Goal: Information Seeking & Learning: Learn about a topic

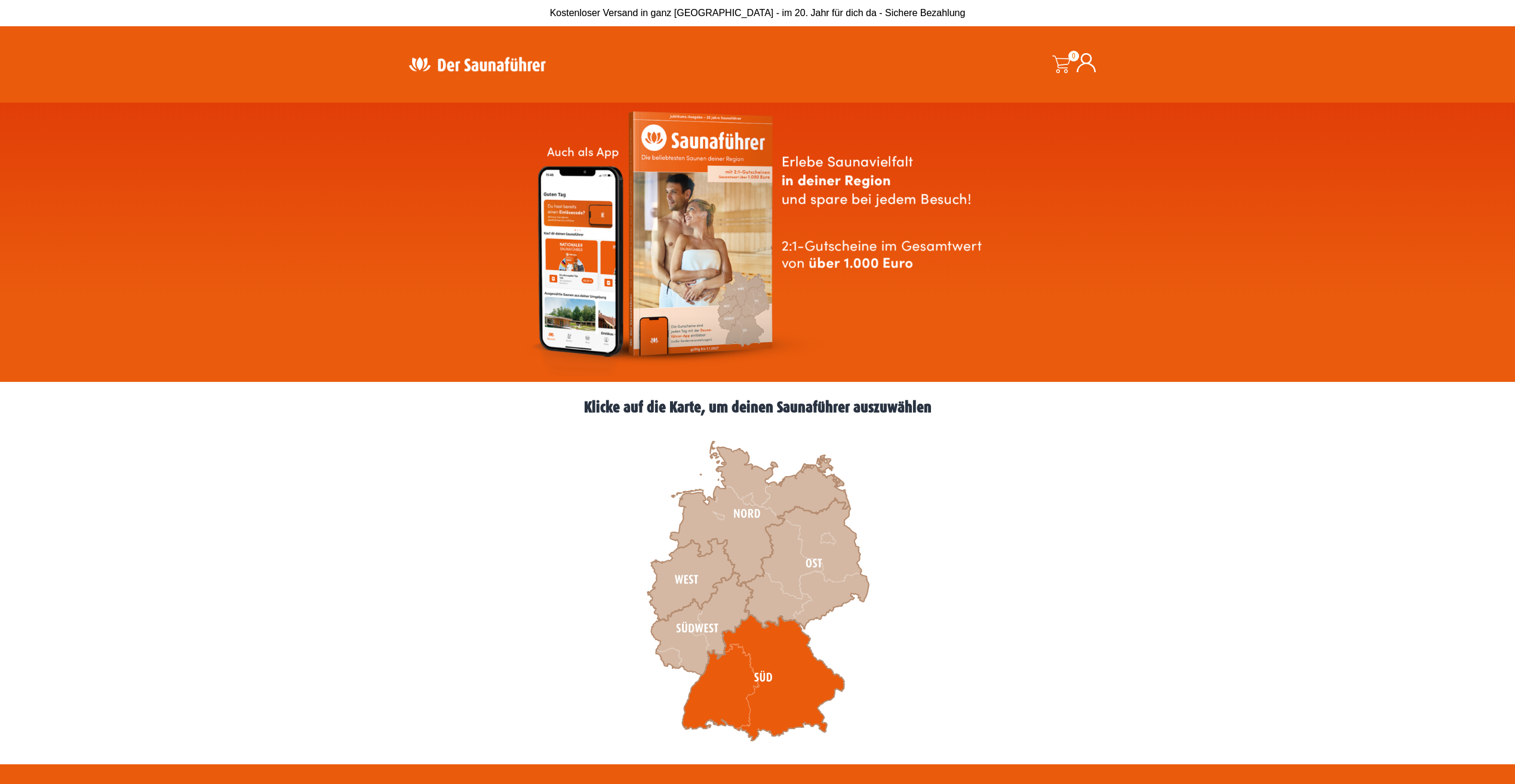
click at [721, 672] on icon at bounding box center [763, 677] width 162 height 126
click at [781, 649] on icon at bounding box center [763, 677] width 162 height 126
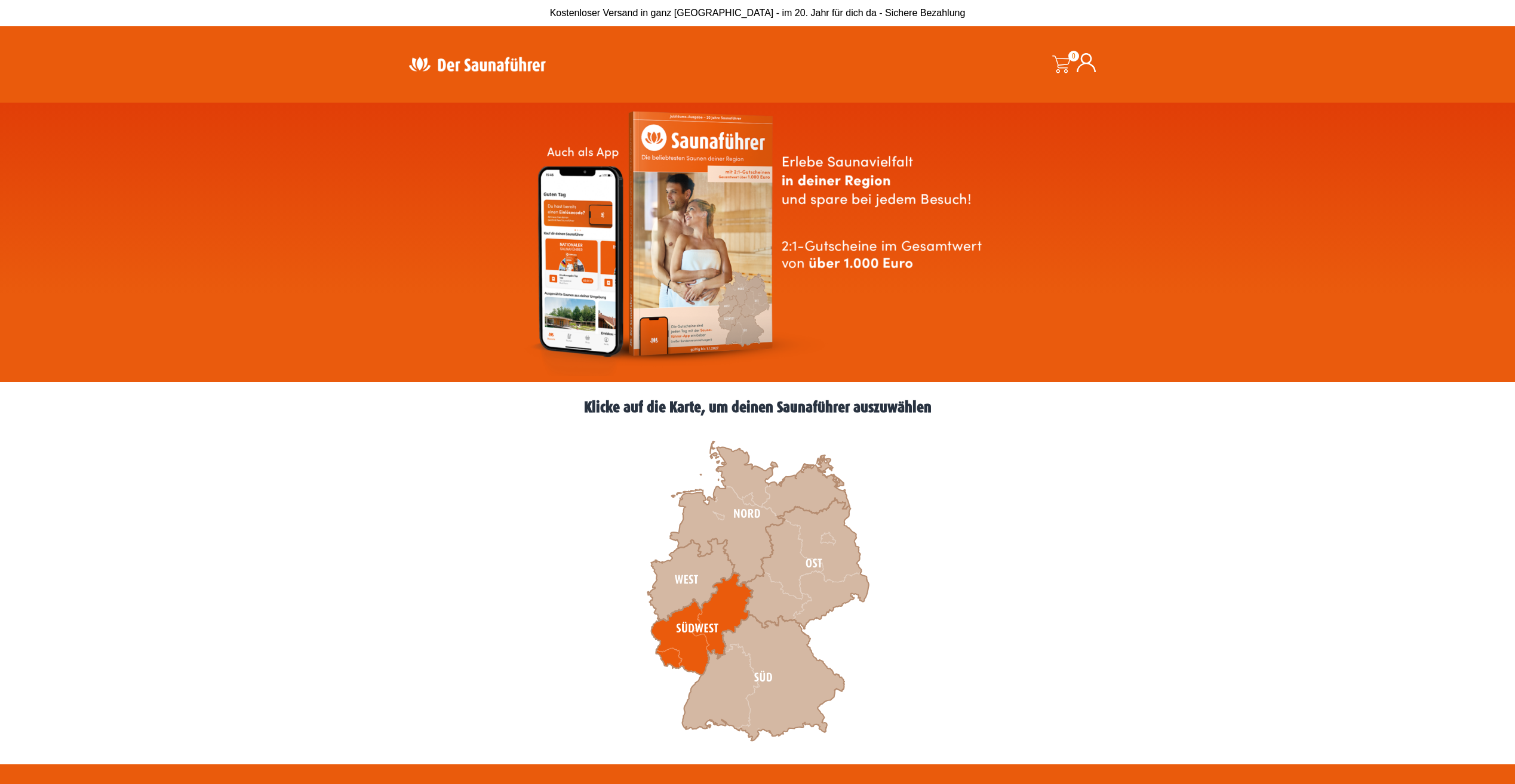
click at [723, 605] on icon at bounding box center [702, 624] width 101 height 103
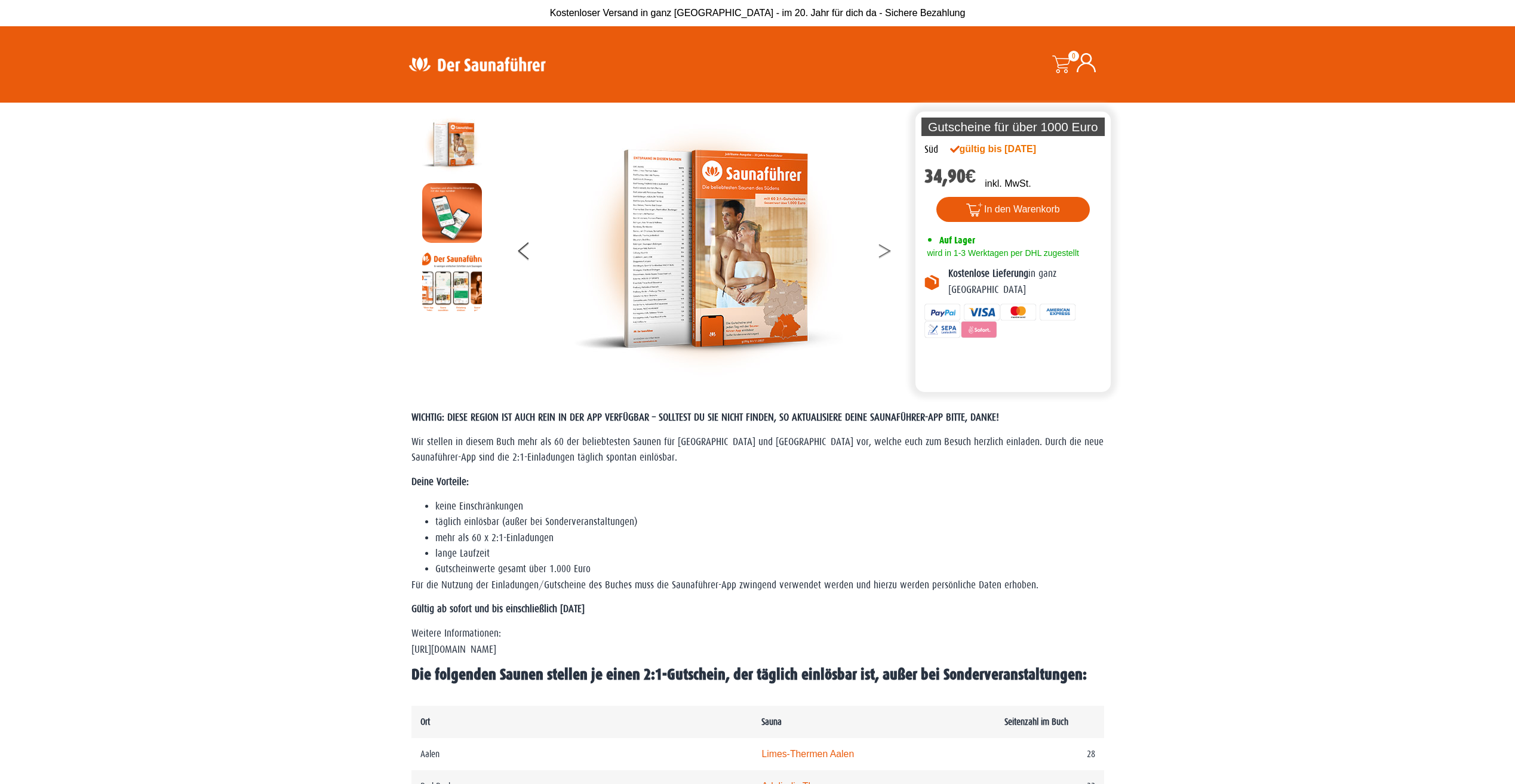
click at [883, 256] on icon at bounding box center [885, 254] width 12 height 8
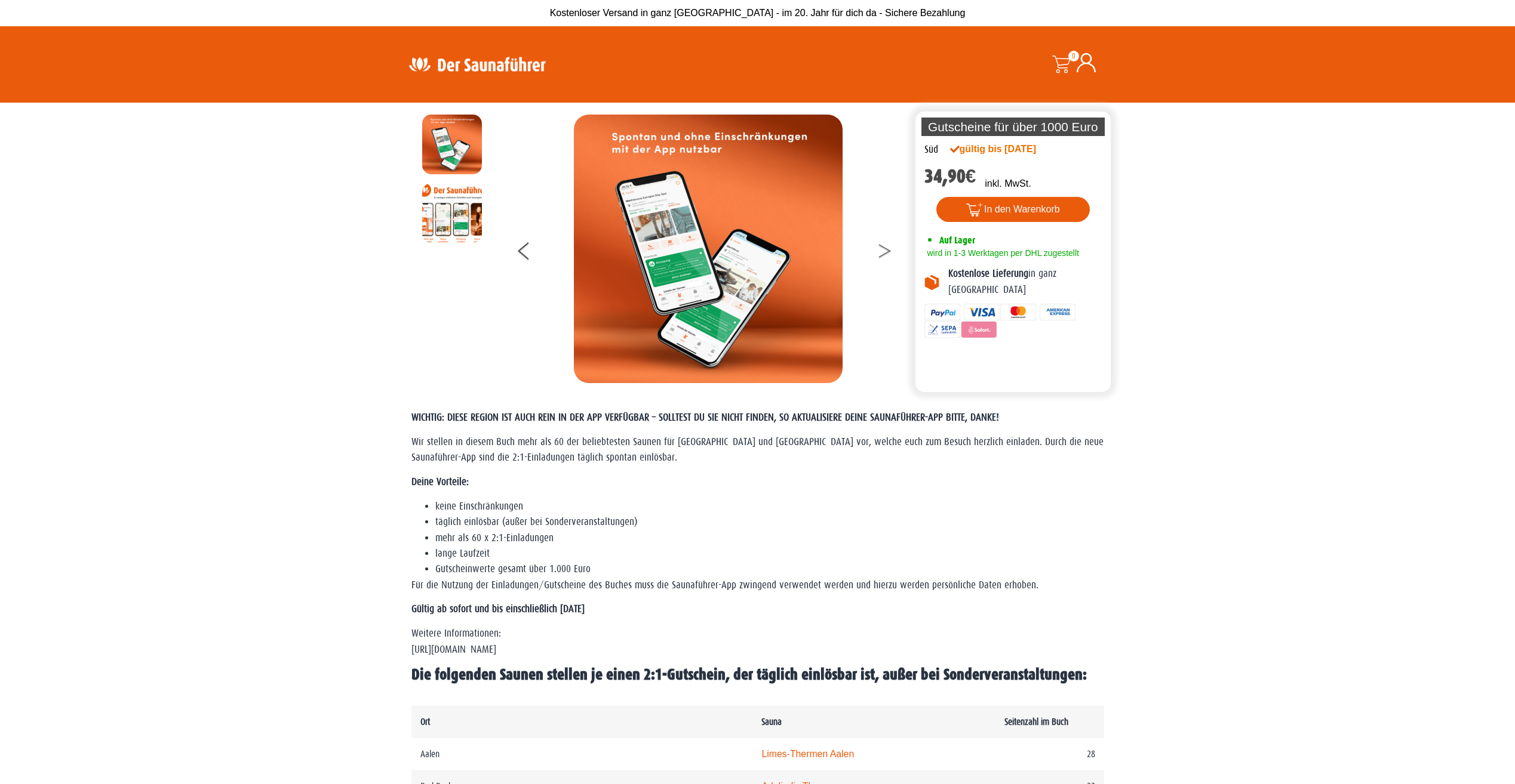
click at [883, 256] on icon at bounding box center [885, 254] width 12 height 8
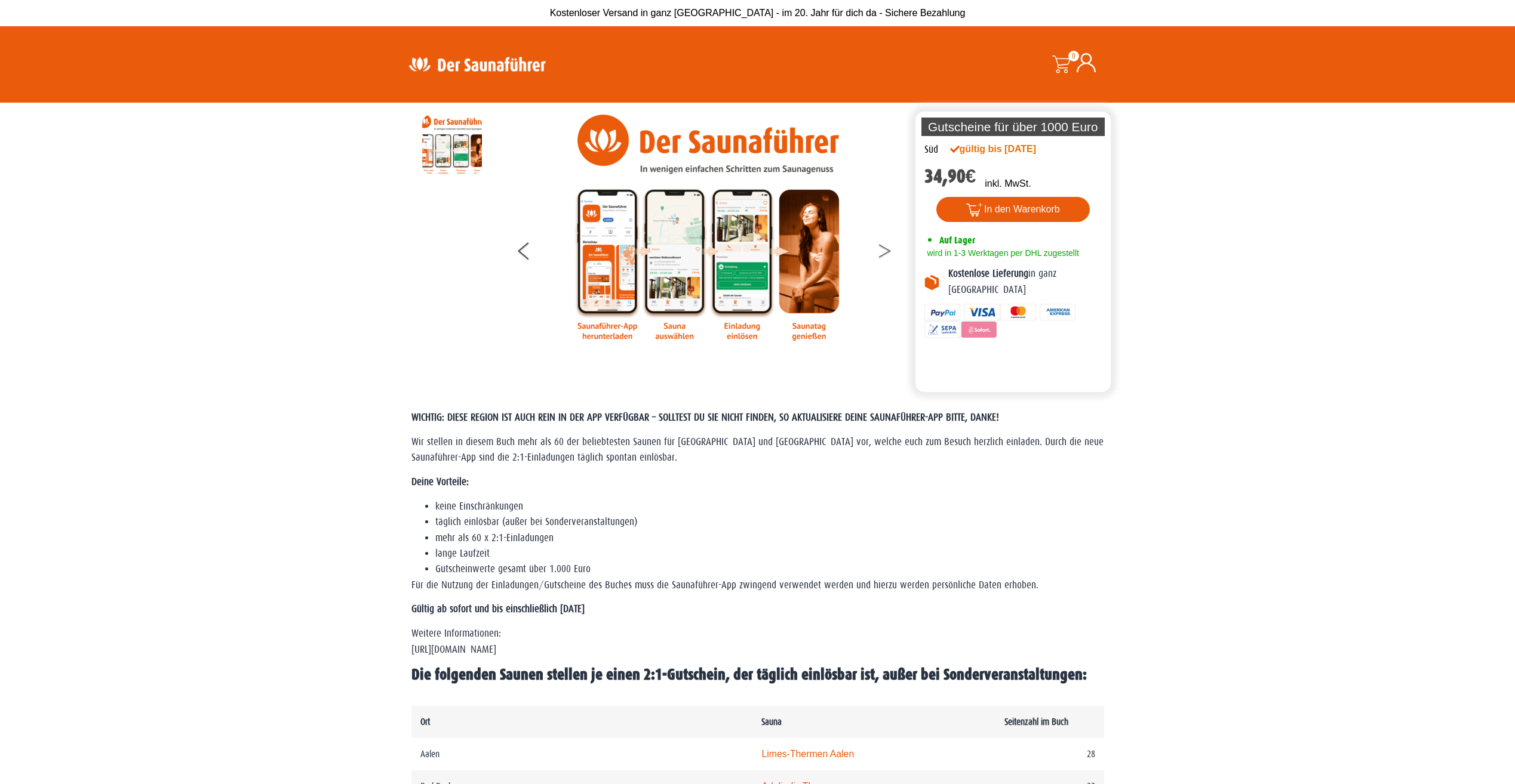
click at [883, 256] on icon at bounding box center [885, 254] width 12 height 8
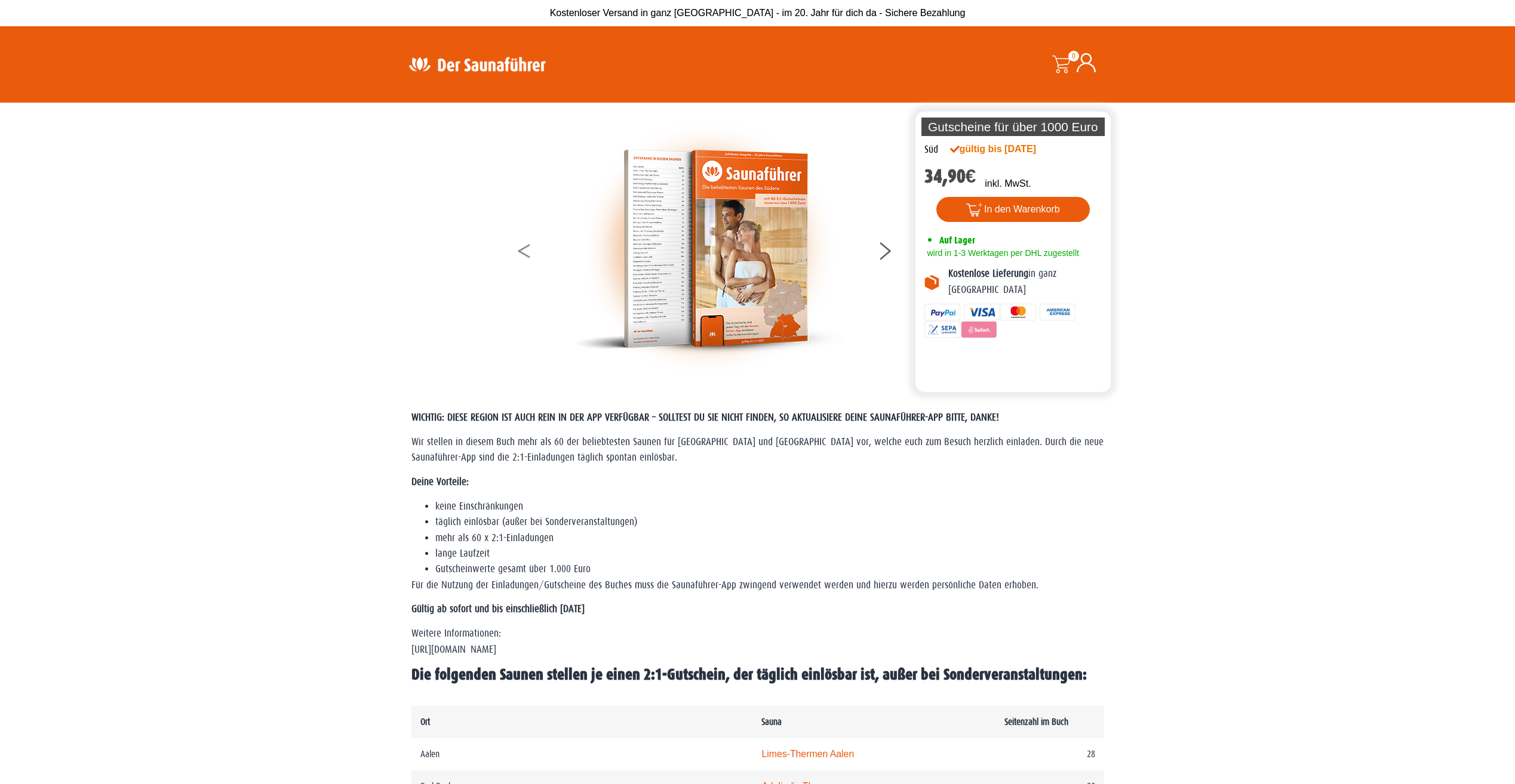
click at [526, 250] on button at bounding box center [532, 253] width 30 height 30
click at [887, 244] on button at bounding box center [891, 253] width 30 height 30
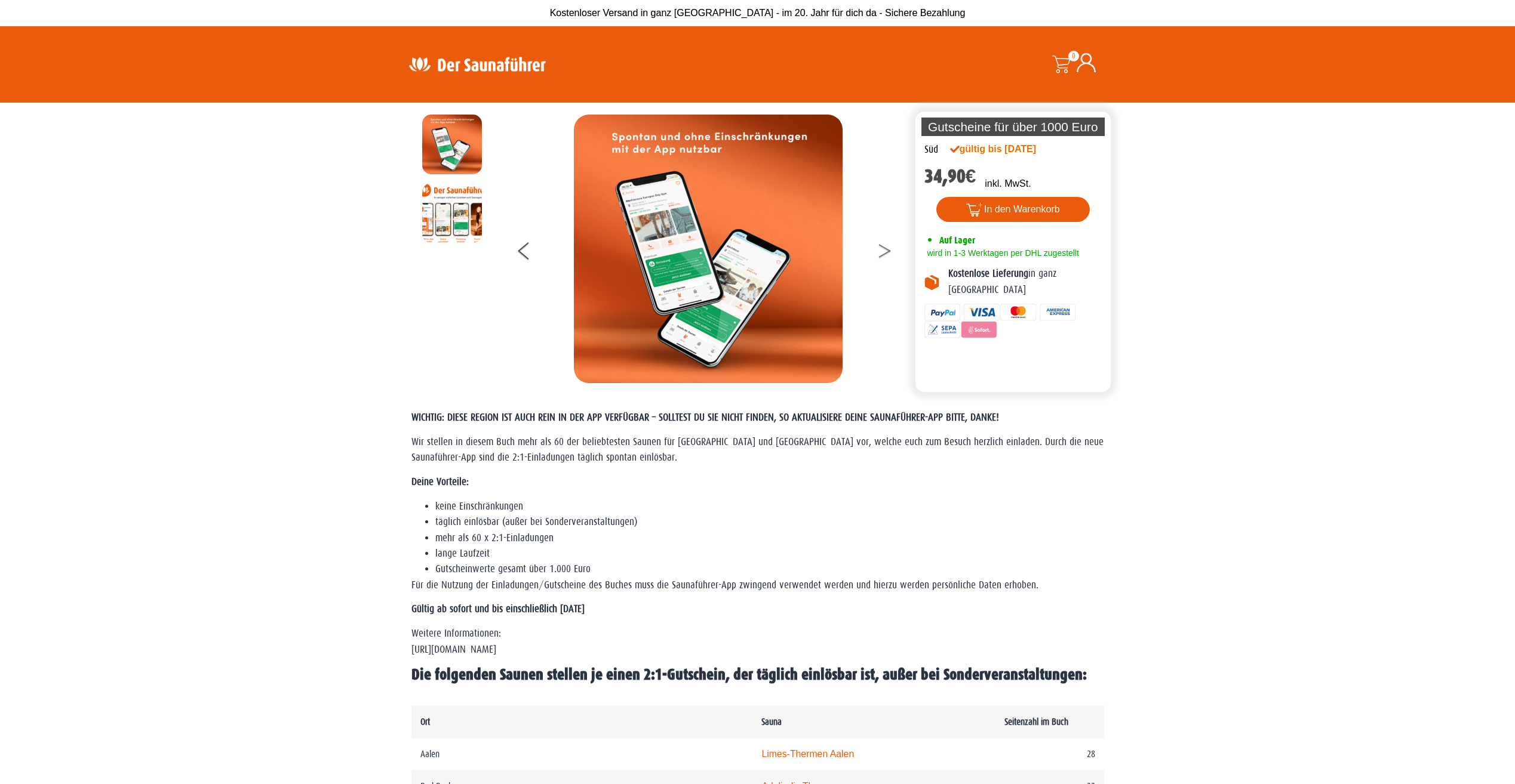
click at [885, 244] on button at bounding box center [891, 253] width 30 height 30
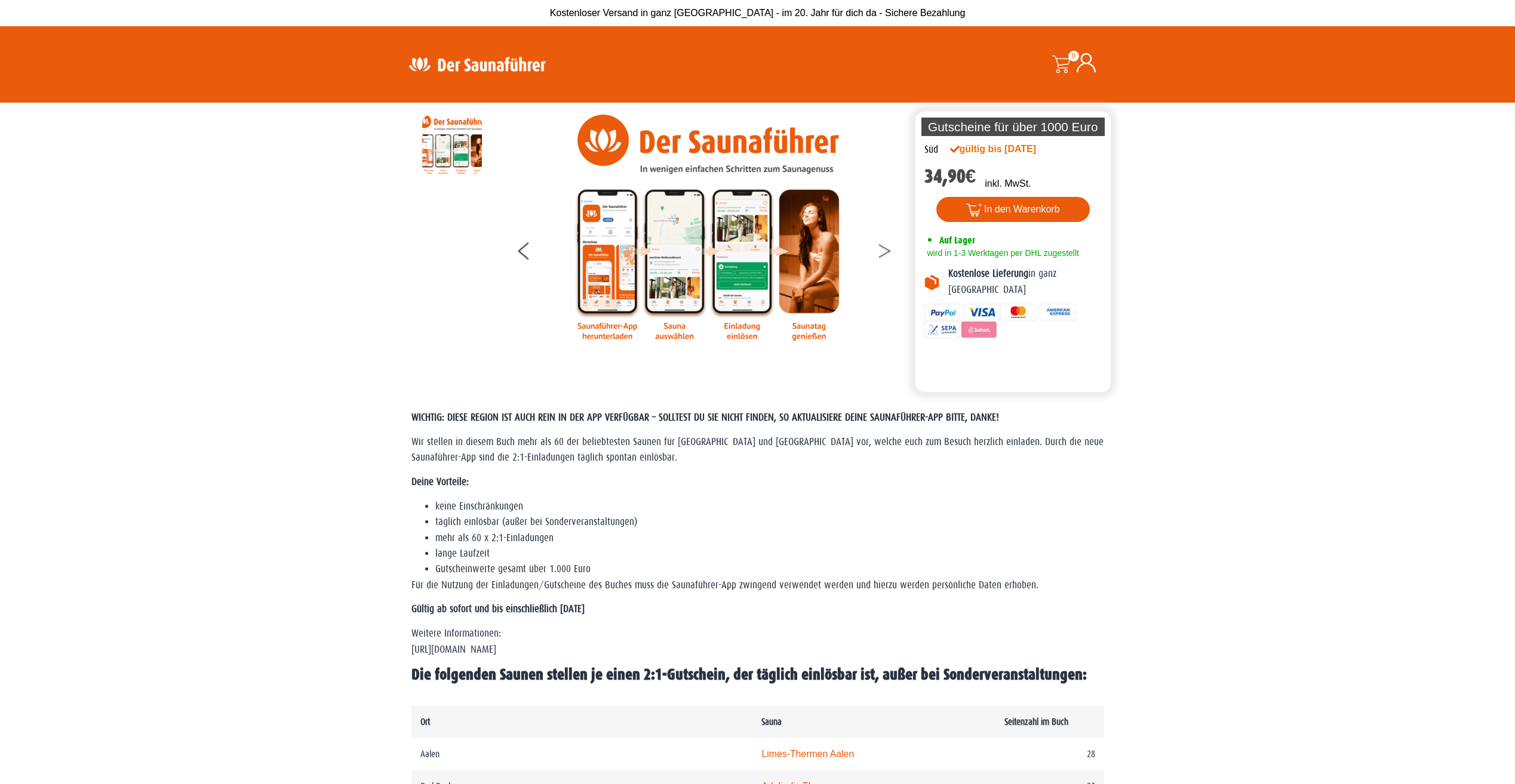
click at [885, 244] on button at bounding box center [891, 253] width 30 height 30
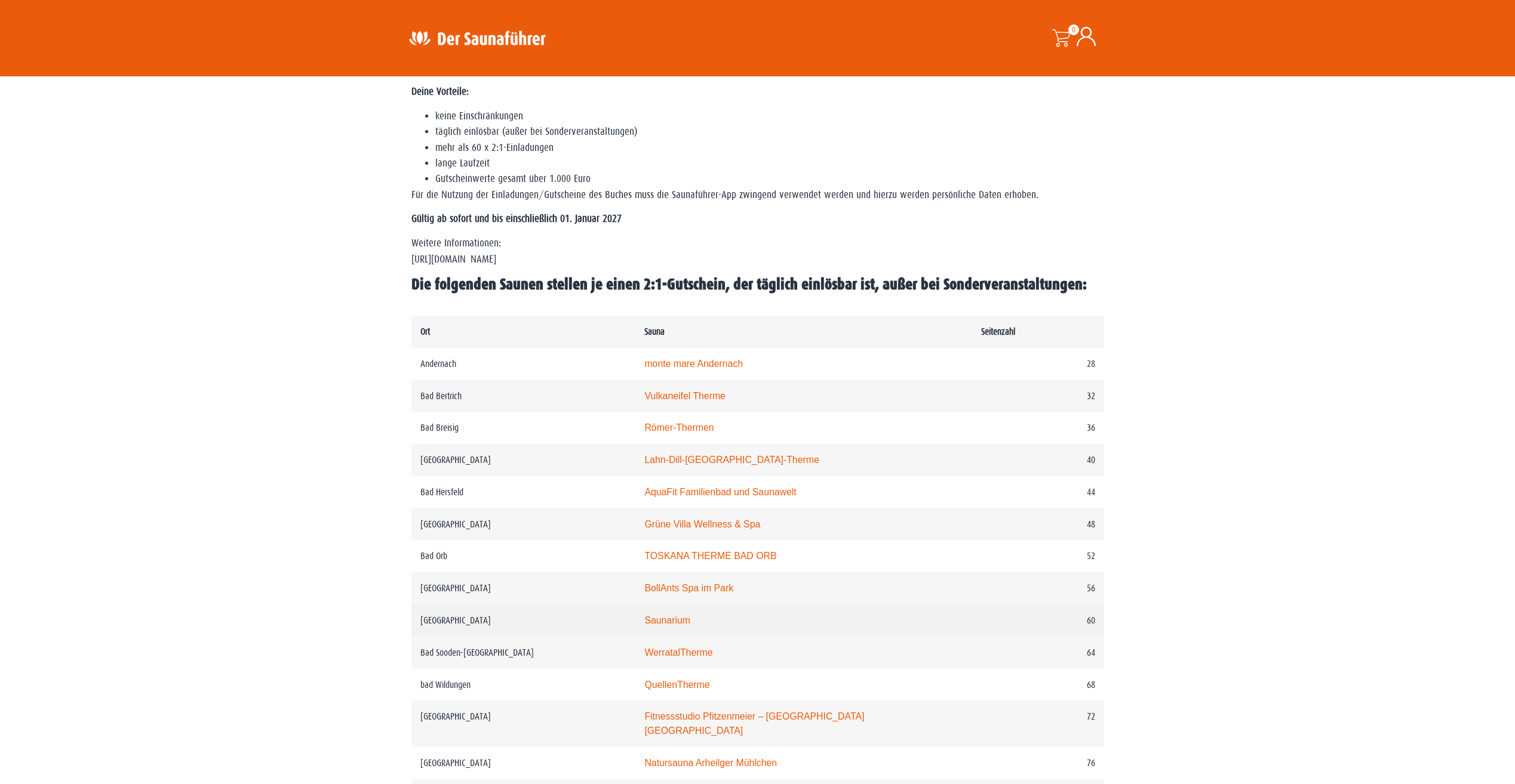
scroll to position [418, 0]
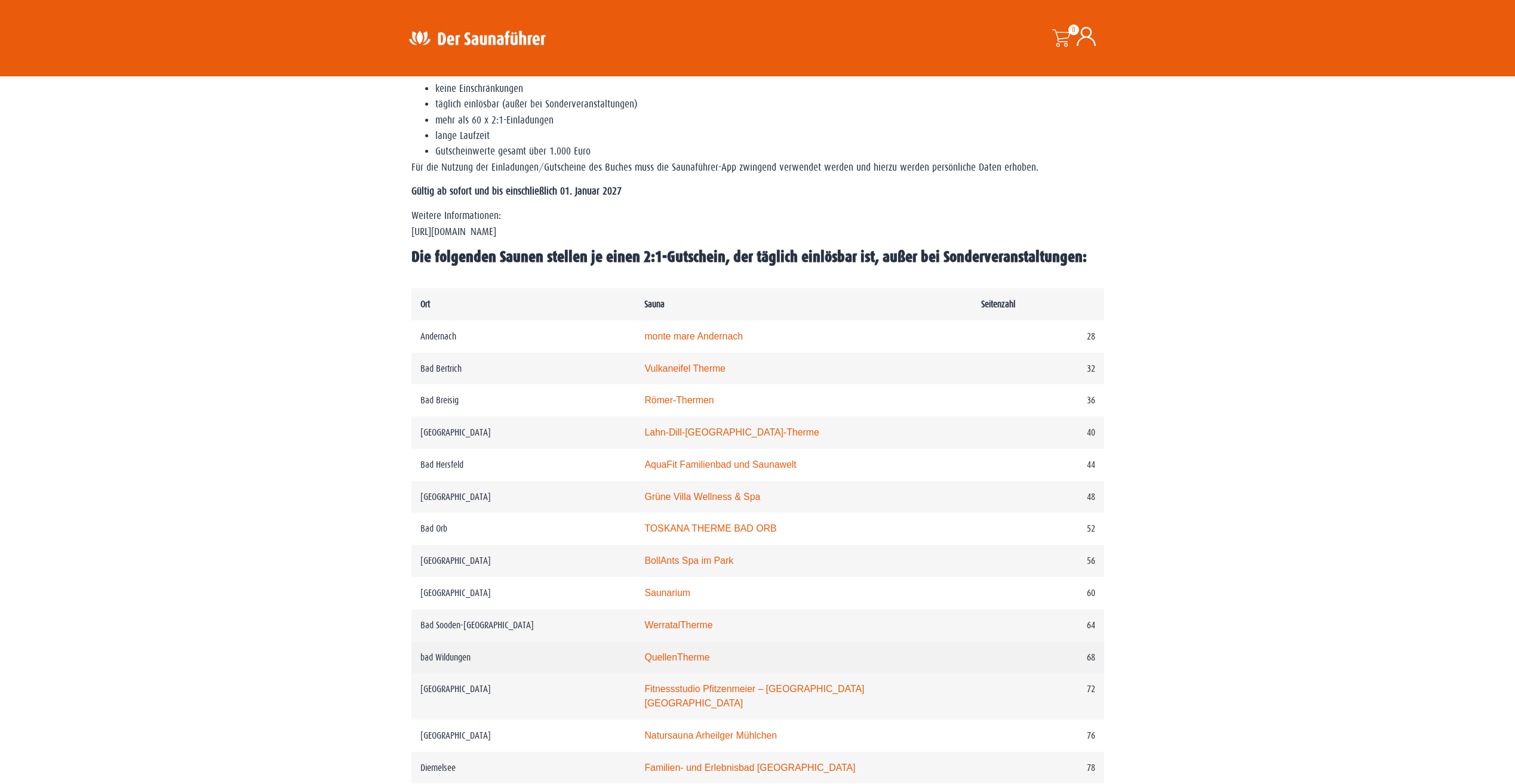
click at [725, 667] on td "QuellenTherme" at bounding box center [803, 658] width 336 height 33
click at [703, 659] on link "QuellenTherme" at bounding box center [677, 657] width 65 height 10
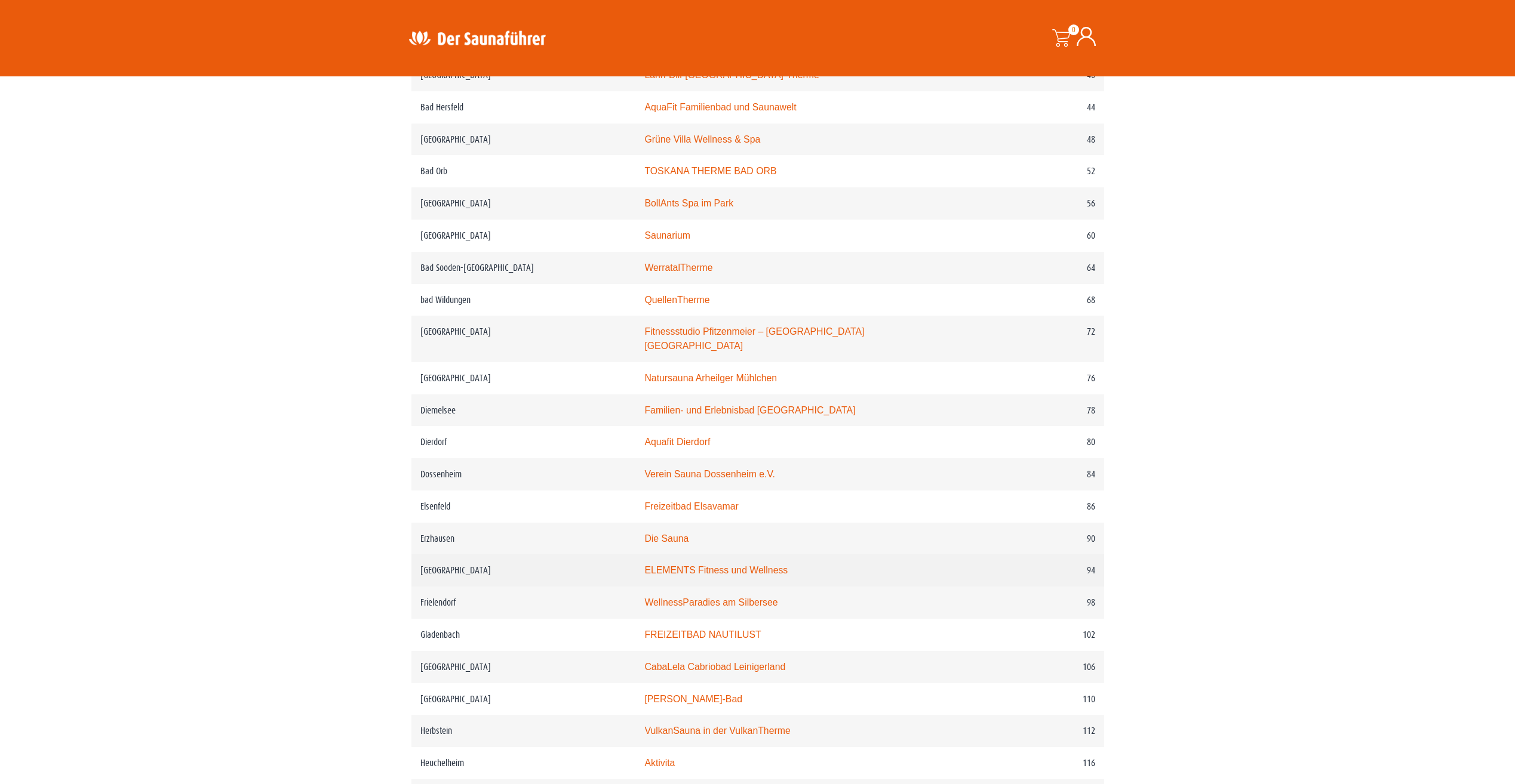
scroll to position [776, 0]
click at [684, 535] on link "Die Sauna" at bounding box center [666, 537] width 44 height 10
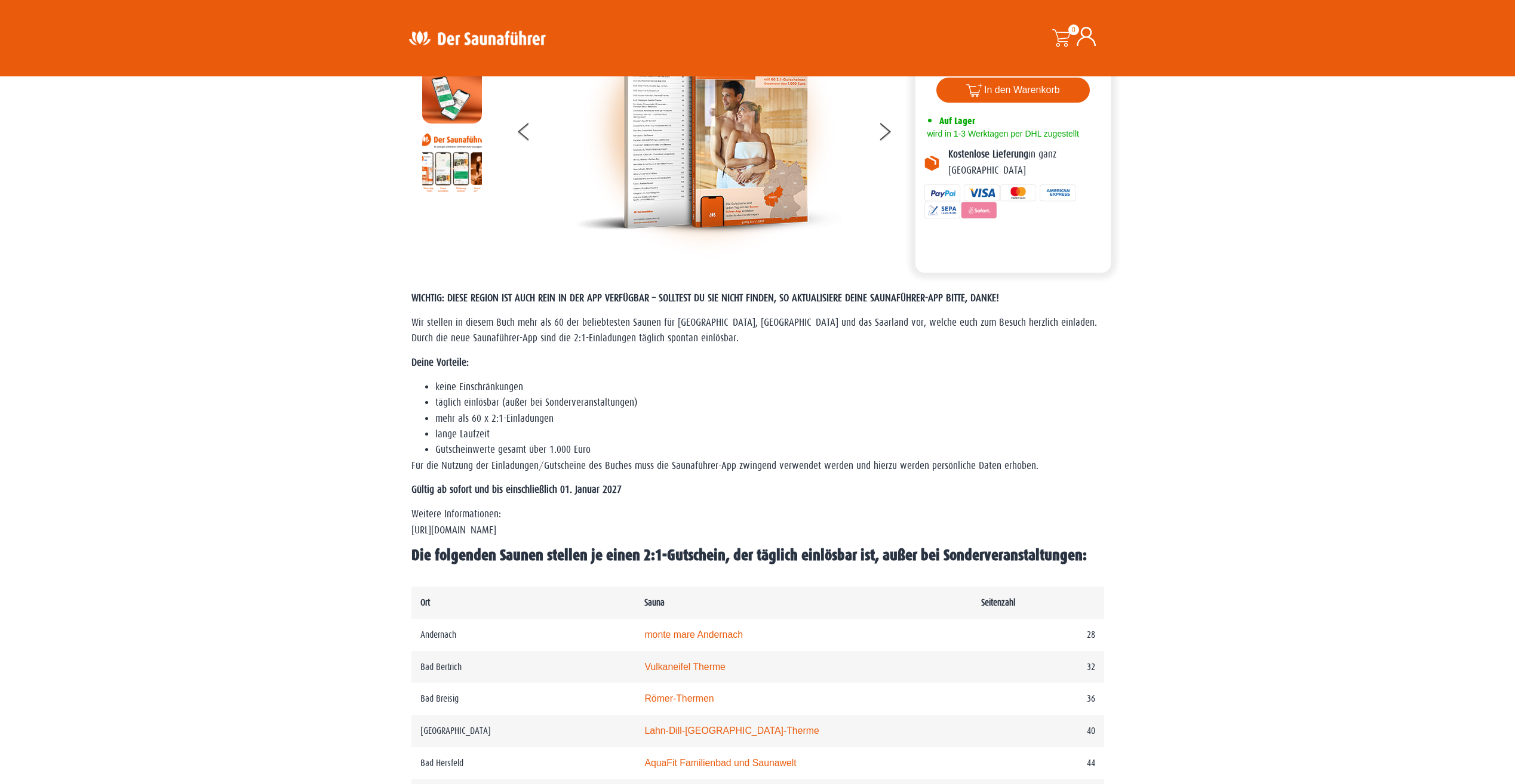
scroll to position [0, 0]
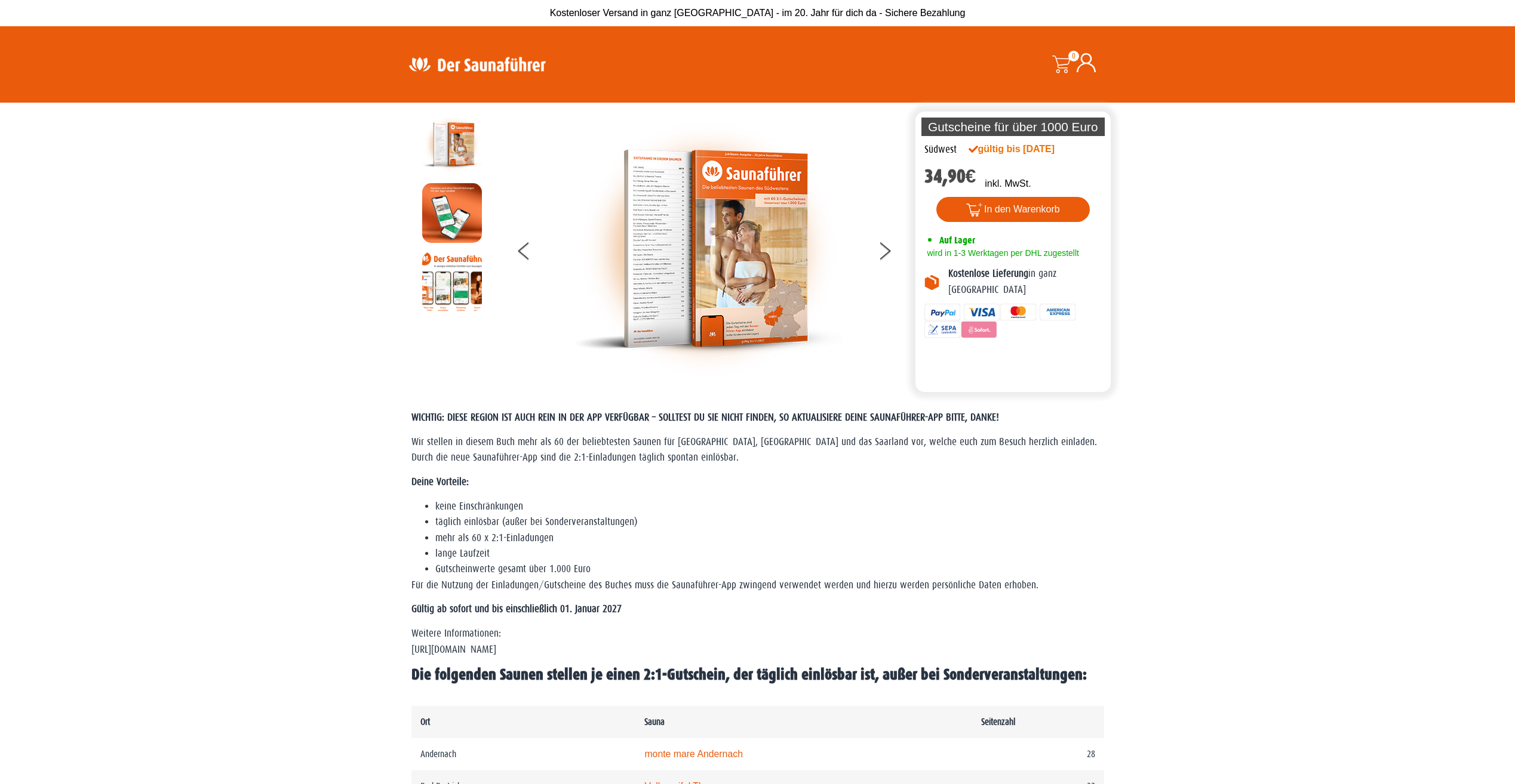
click at [450, 154] on img at bounding box center [452, 144] width 60 height 60
click at [521, 256] on button at bounding box center [532, 253] width 30 height 30
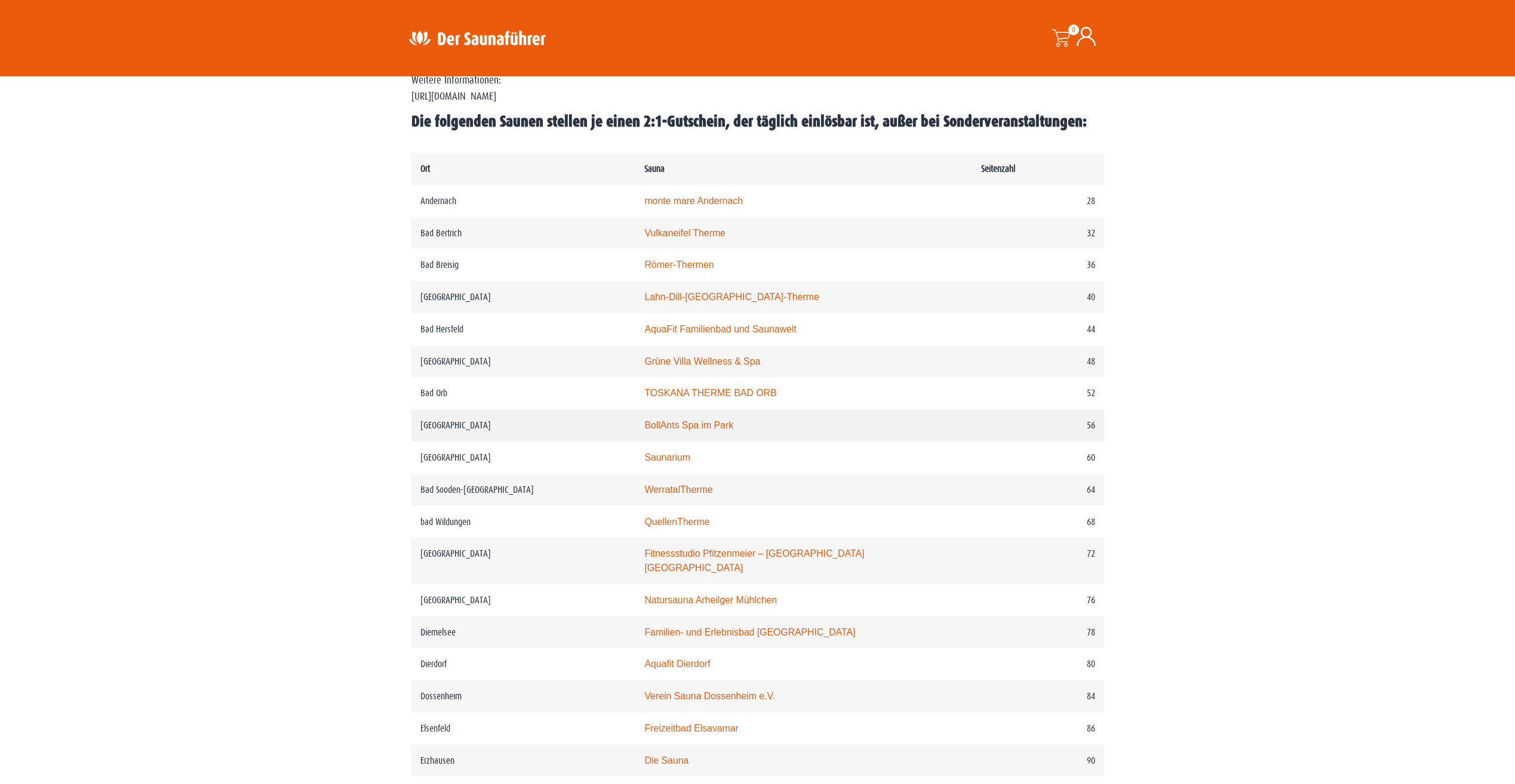
scroll to position [597, 0]
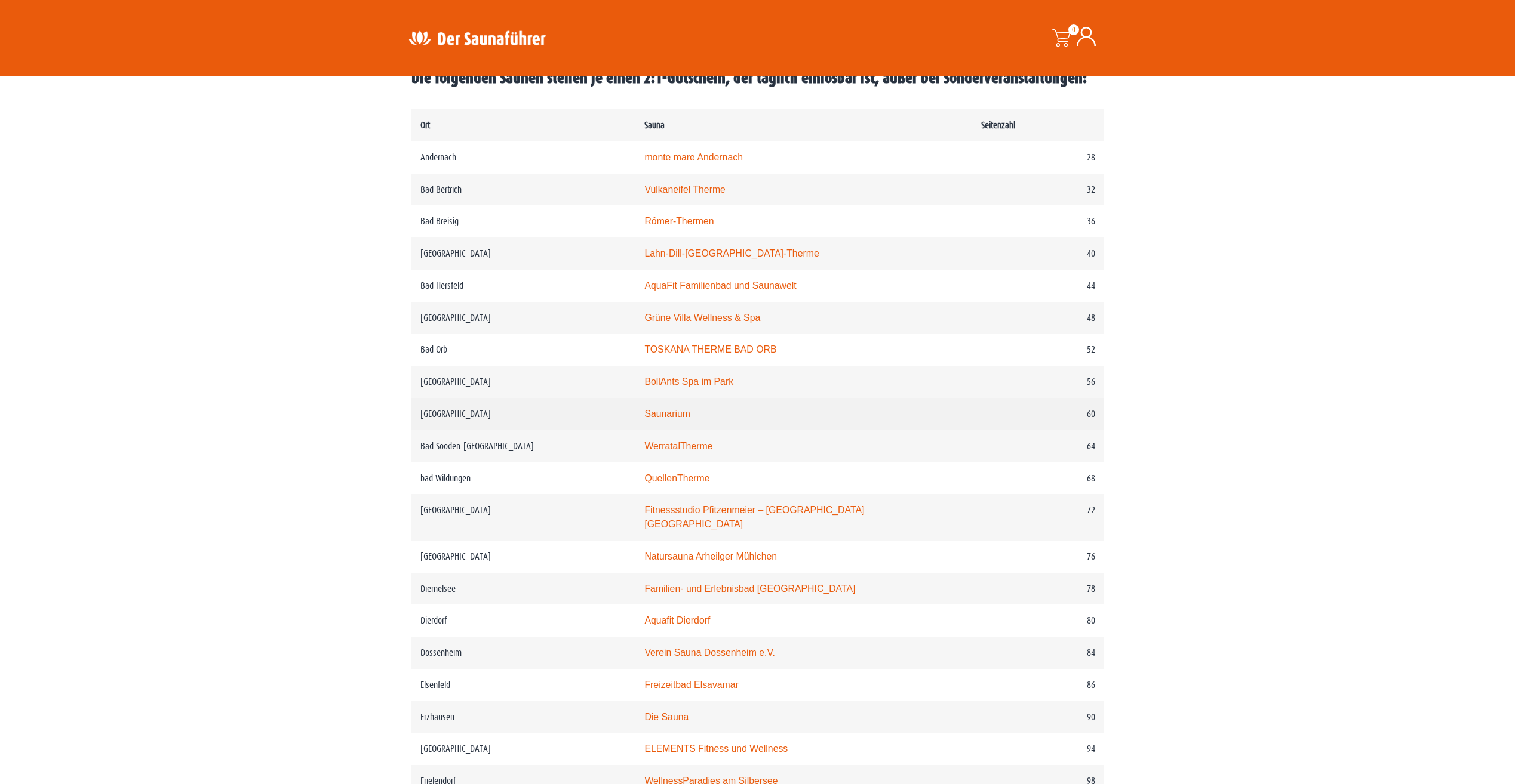
click at [690, 419] on link "Saunarium" at bounding box center [667, 413] width 46 height 10
click at [509, 524] on td "Bensheim" at bounding box center [523, 518] width 224 height 47
click at [665, 511] on td "Fitnessstudio Pfitzenmeier – Premium Resort Bensheim" at bounding box center [803, 518] width 336 height 47
click at [669, 515] on link "Fitnessstudio Pfitzenmeier – Premium Resort Bensheim" at bounding box center [754, 517] width 220 height 24
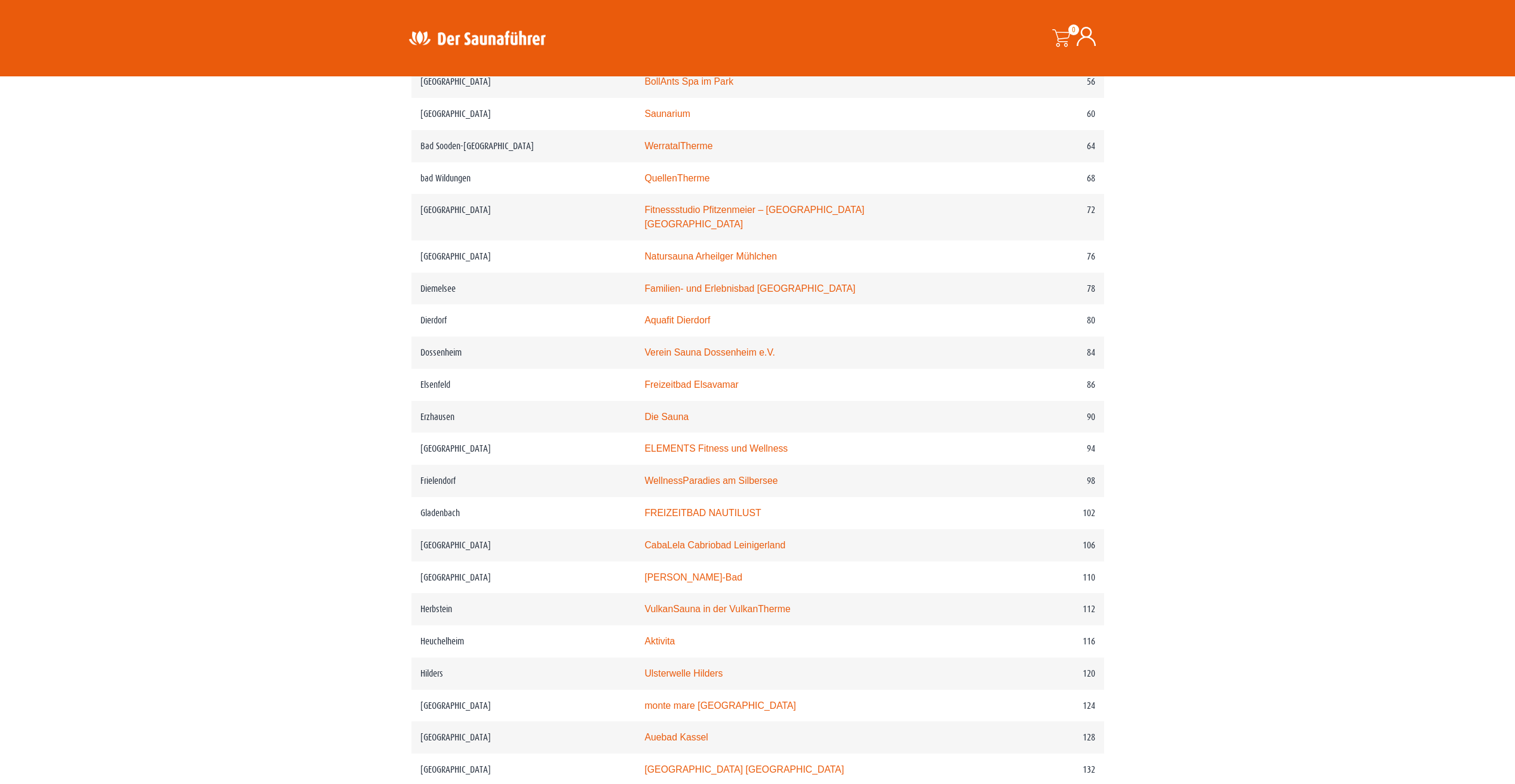
scroll to position [955, 0]
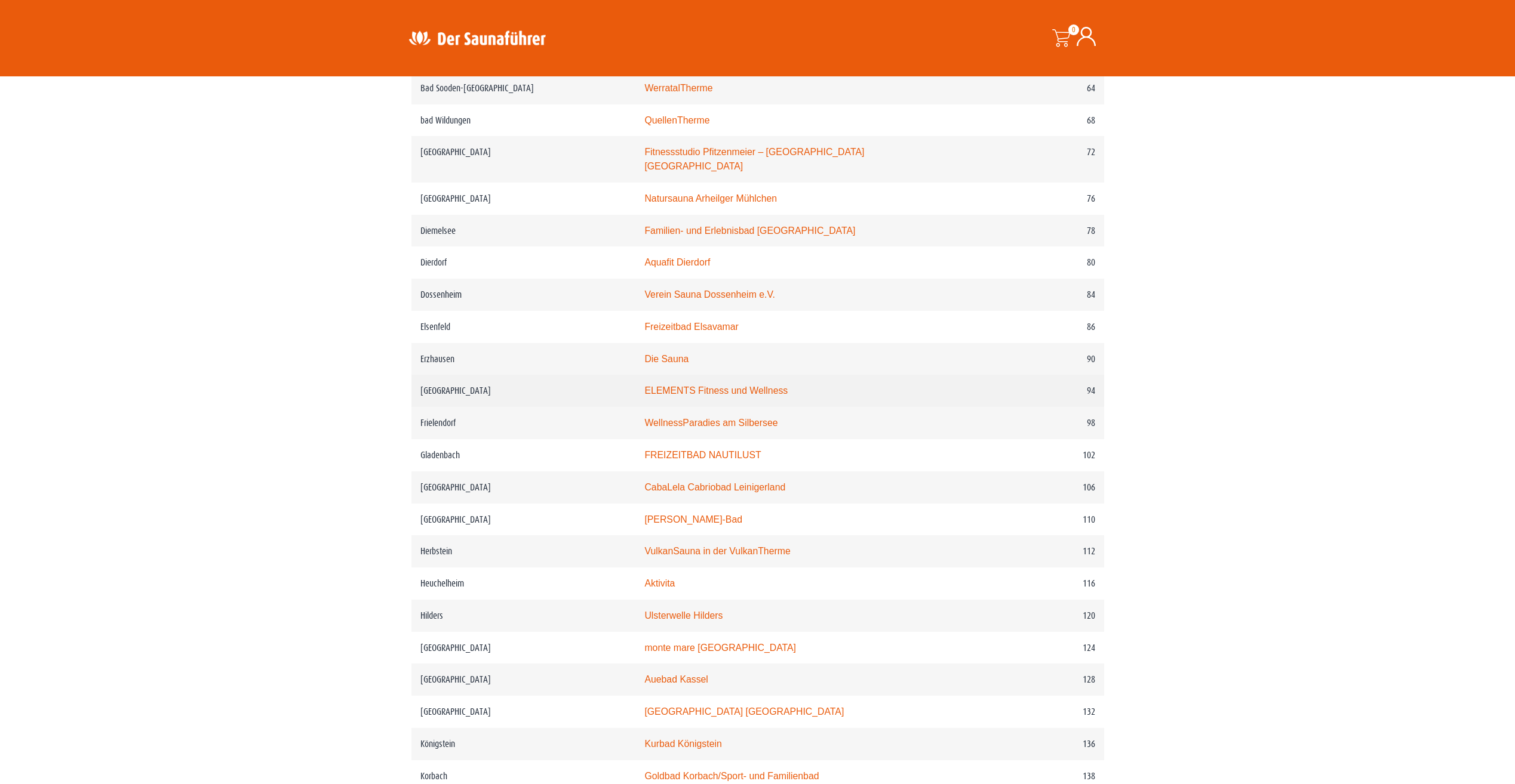
click at [744, 386] on link "ELEMENTS Fitness und Wellness" at bounding box center [715, 390] width 143 height 10
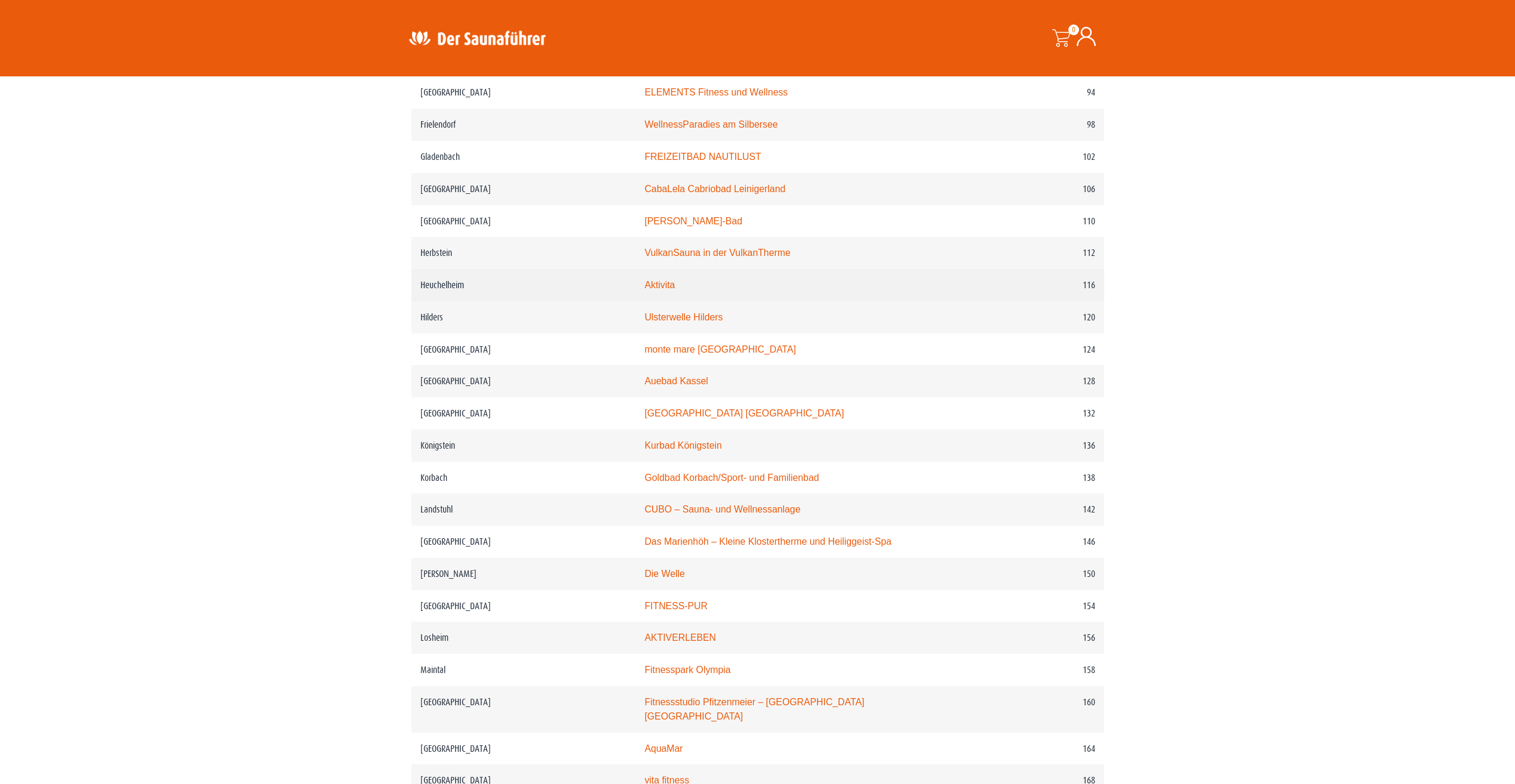
scroll to position [1313, 0]
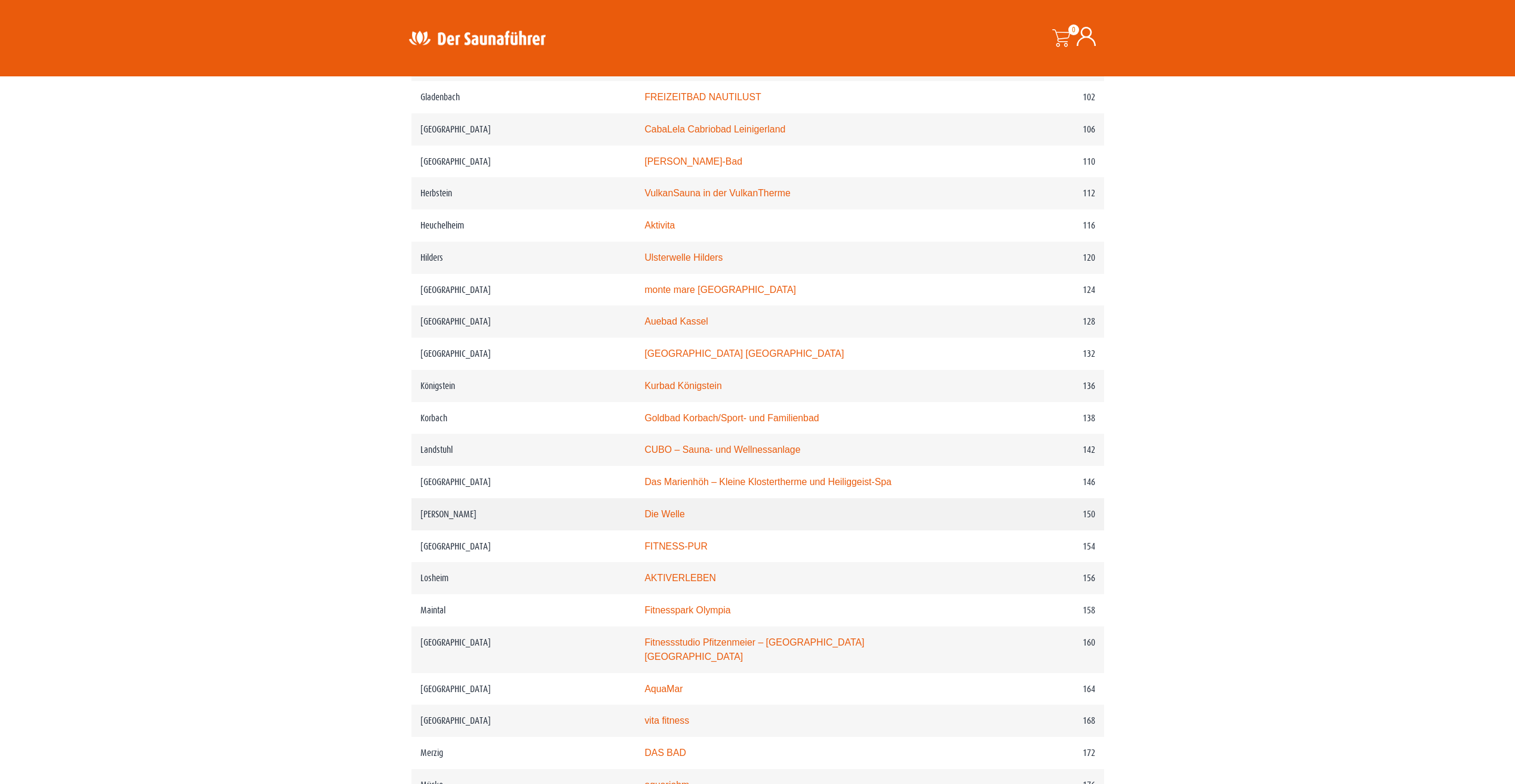
click at [719, 521] on td "Die Welle" at bounding box center [803, 514] width 336 height 33
click at [681, 519] on link "Die Welle" at bounding box center [664, 514] width 40 height 10
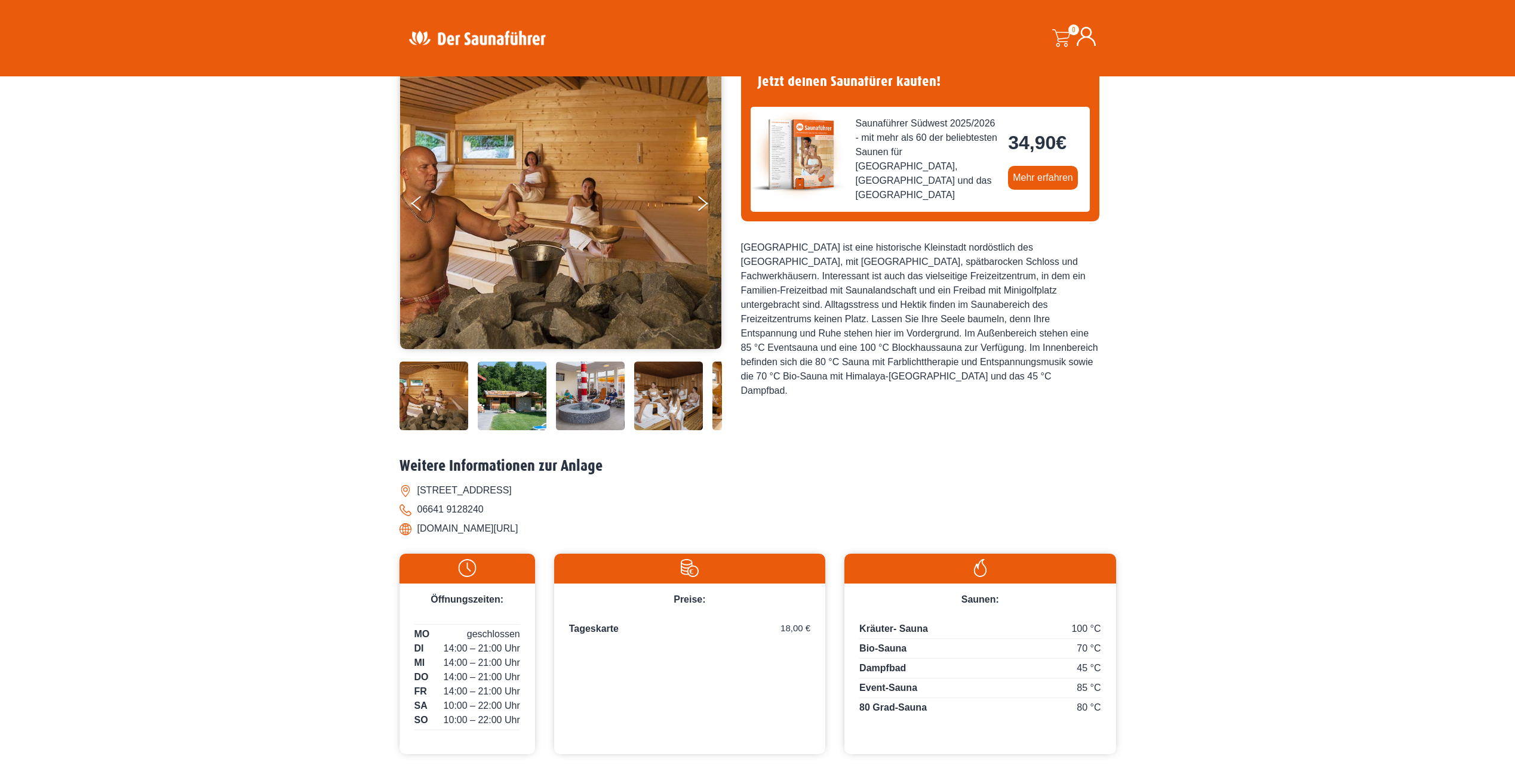
scroll to position [120, 0]
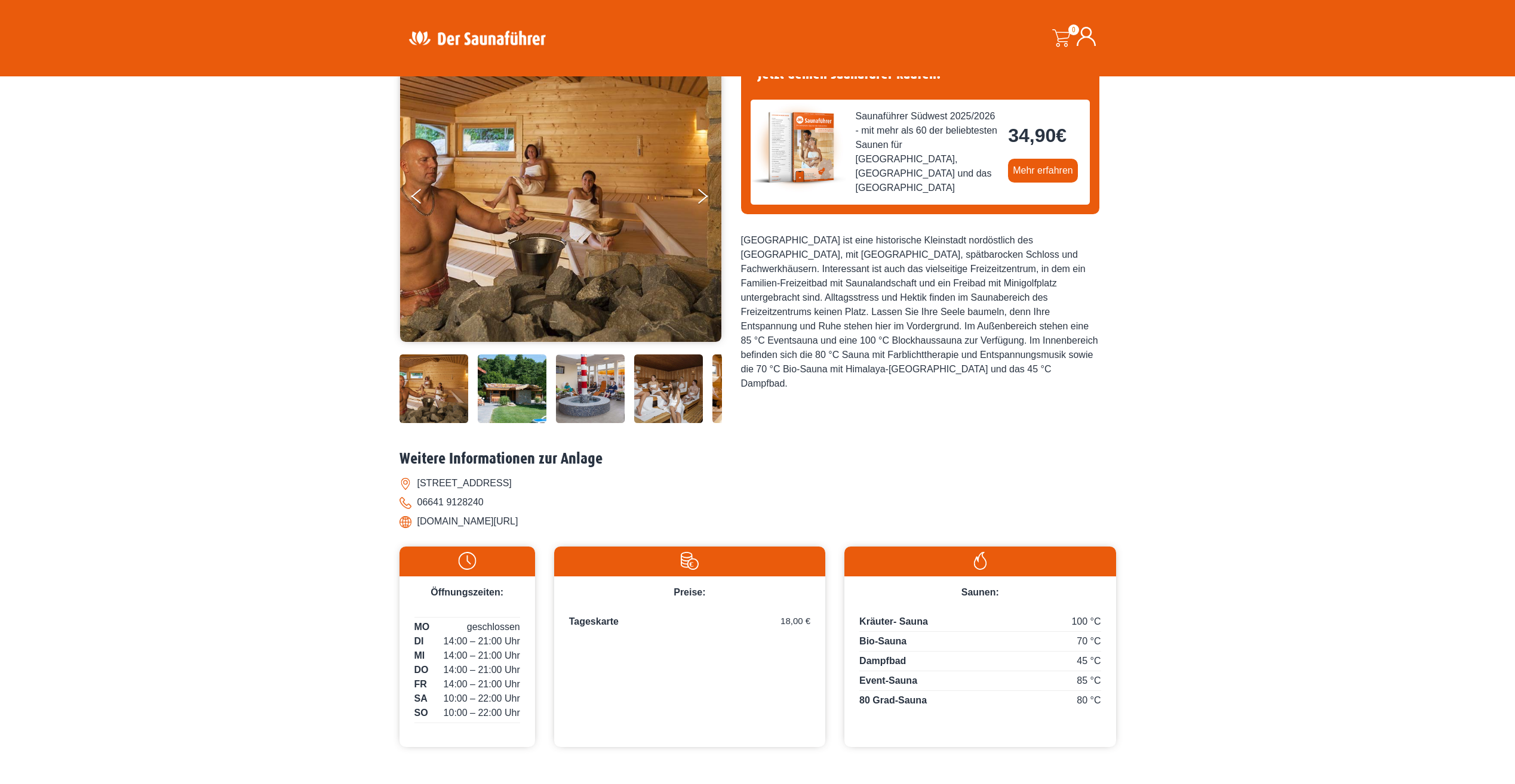
click at [580, 398] on img at bounding box center [590, 388] width 69 height 69
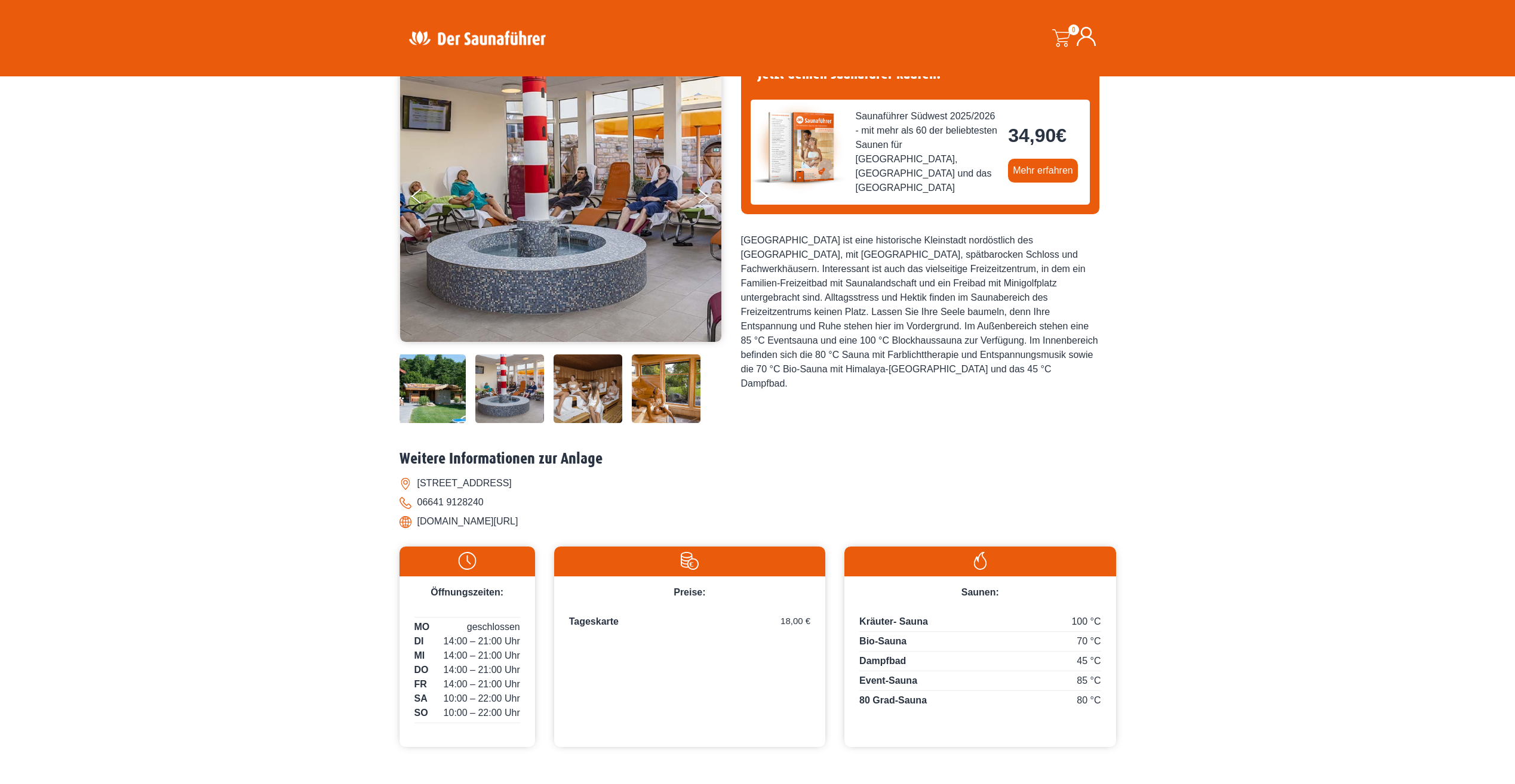
click at [669, 393] on img at bounding box center [666, 388] width 69 height 69
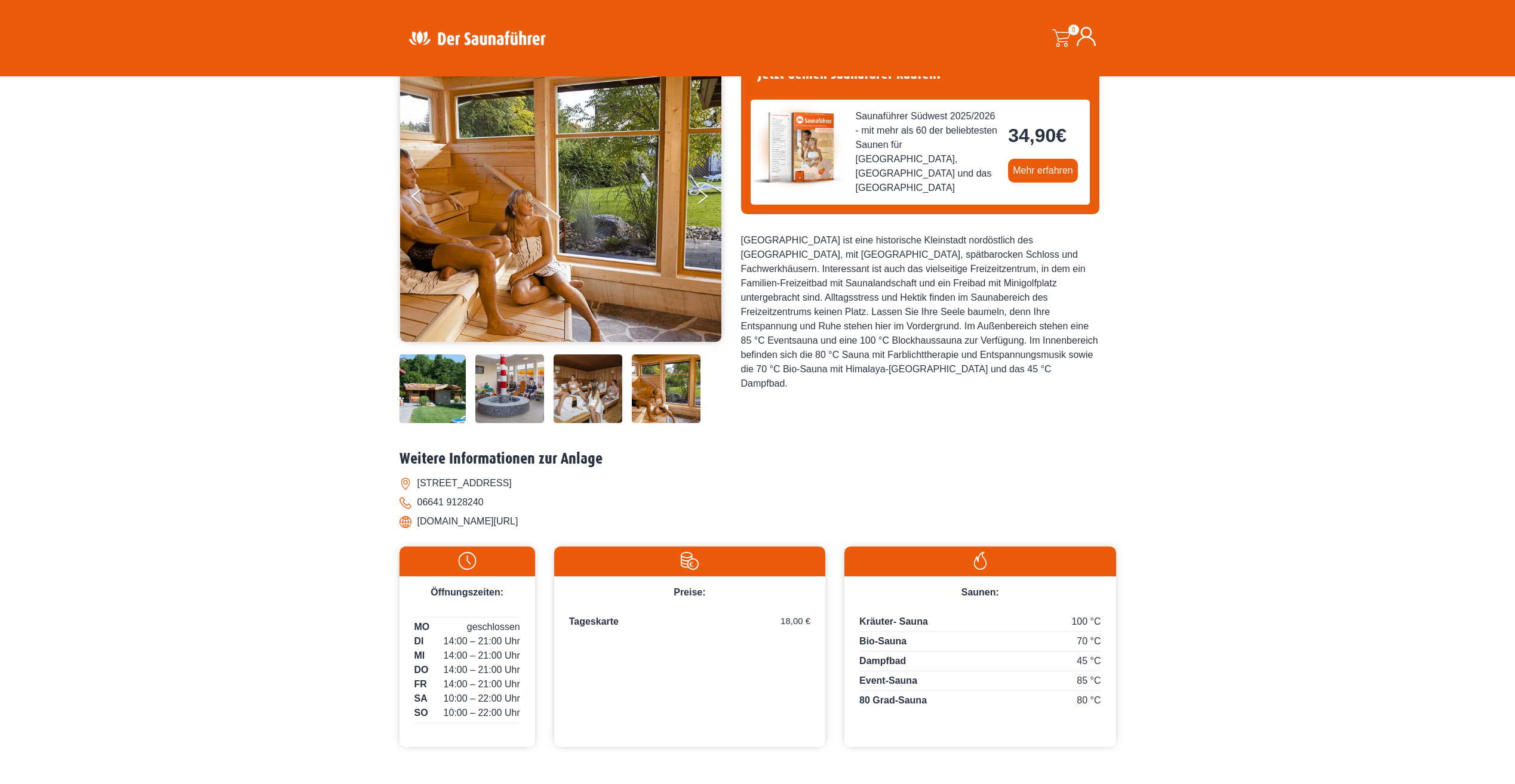
click at [669, 397] on img at bounding box center [666, 388] width 69 height 69
